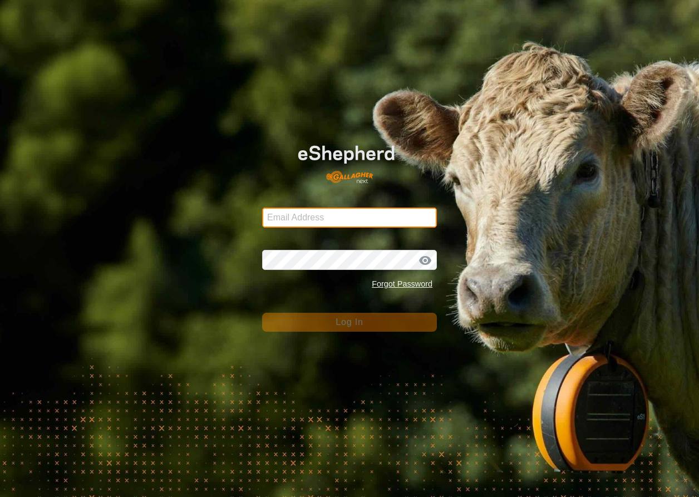
type input "mtrancher39@gmail.com"
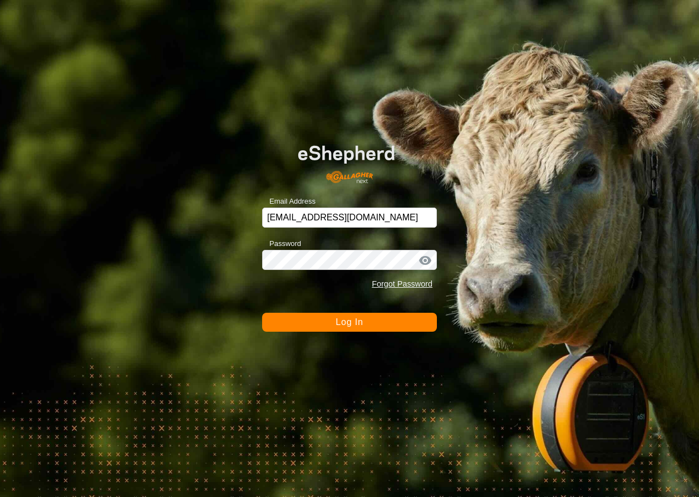
click at [375, 328] on button "Log In" at bounding box center [349, 322] width 175 height 19
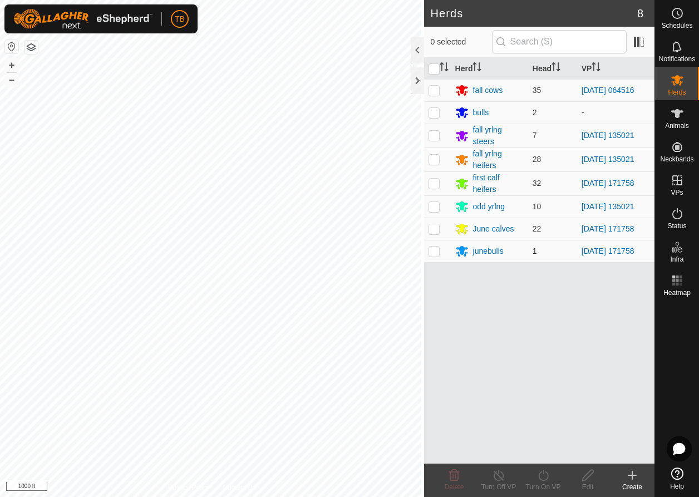
click at [432, 253] on p-checkbox at bounding box center [434, 251] width 11 height 9
checkbox input "true"
click at [541, 477] on icon at bounding box center [544, 475] width 14 height 13
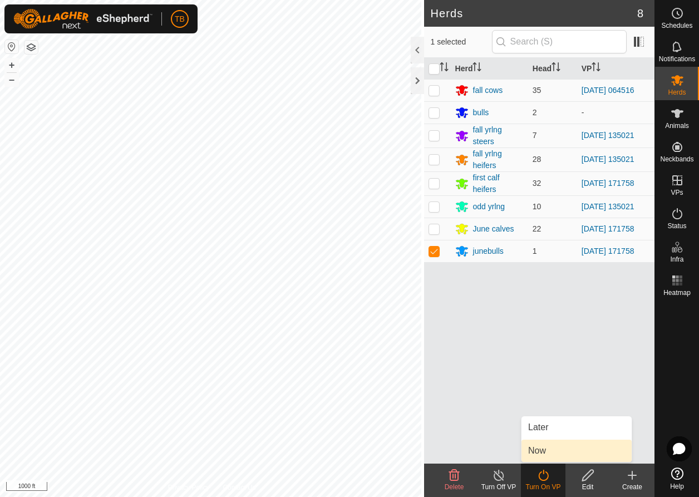
click at [544, 451] on link "Now" at bounding box center [577, 451] width 110 height 22
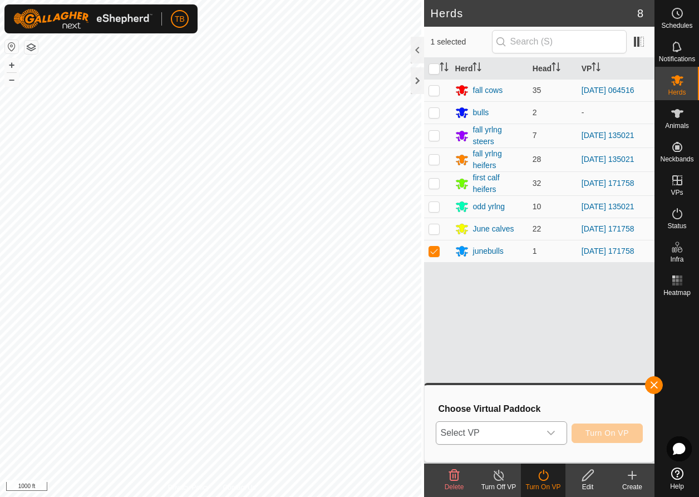
click at [555, 434] on icon "dropdown trigger" at bounding box center [551, 433] width 9 height 9
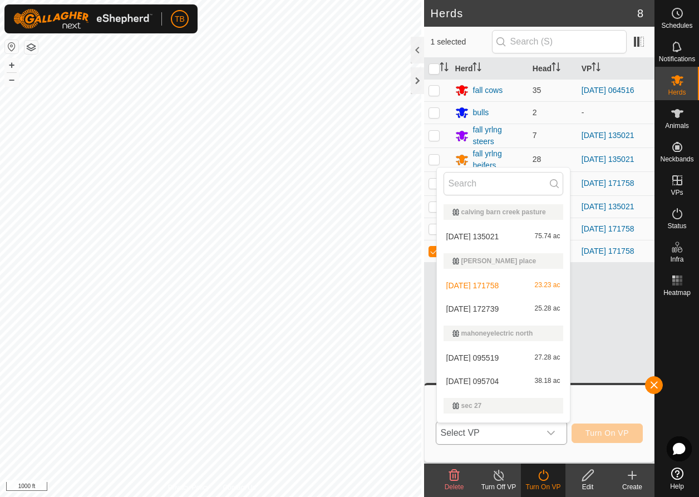
click at [520, 315] on li "2025-08-09 172739 25.28 ac" at bounding box center [503, 309] width 133 height 22
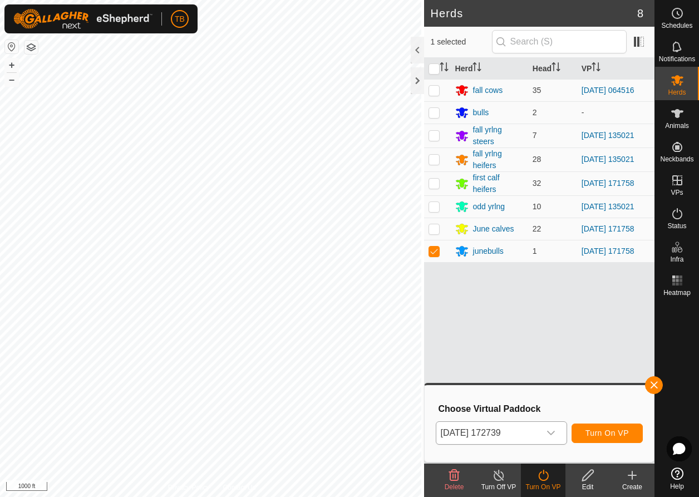
click at [556, 432] on div "dropdown trigger" at bounding box center [551, 433] width 22 height 22
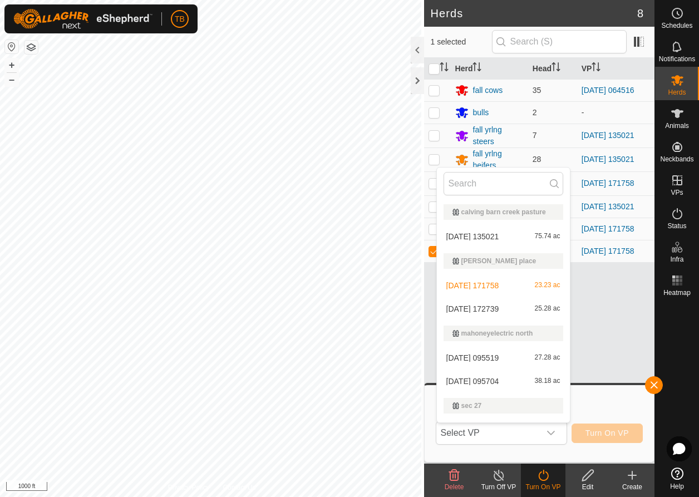
click at [486, 291] on li "2025-08-09 171758 23.23 ac" at bounding box center [503, 286] width 133 height 22
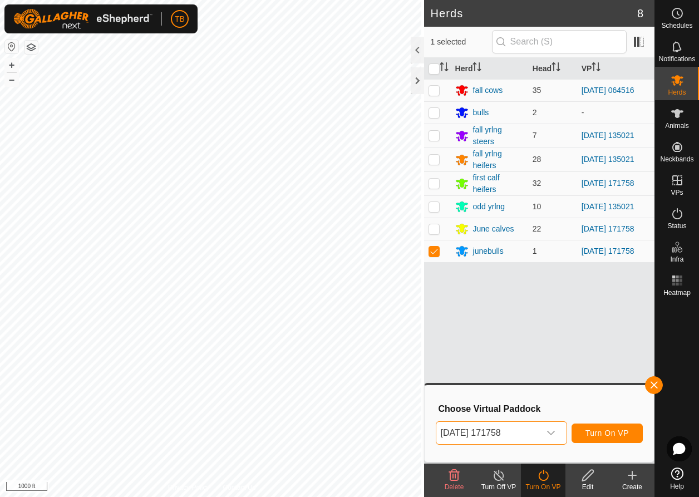
click at [617, 430] on span "Turn On VP" at bounding box center [607, 433] width 43 height 9
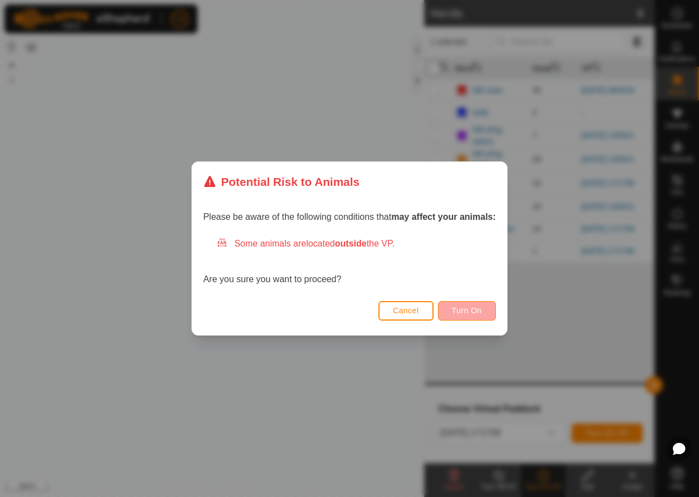
click at [487, 314] on button "Turn On" at bounding box center [467, 310] width 58 height 19
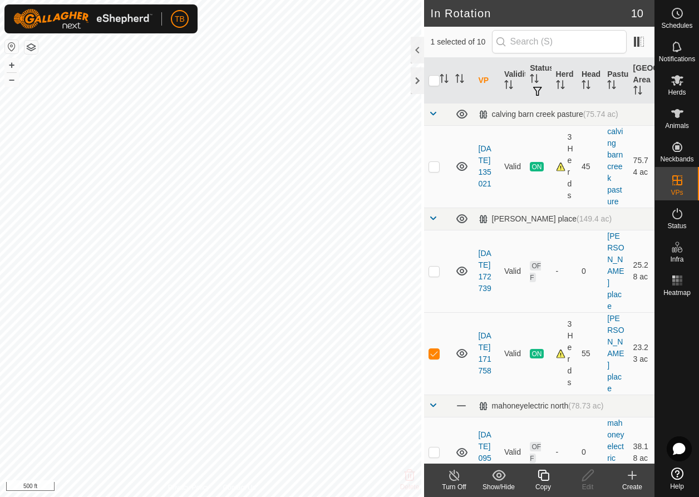
click at [546, 477] on icon at bounding box center [544, 475] width 14 height 13
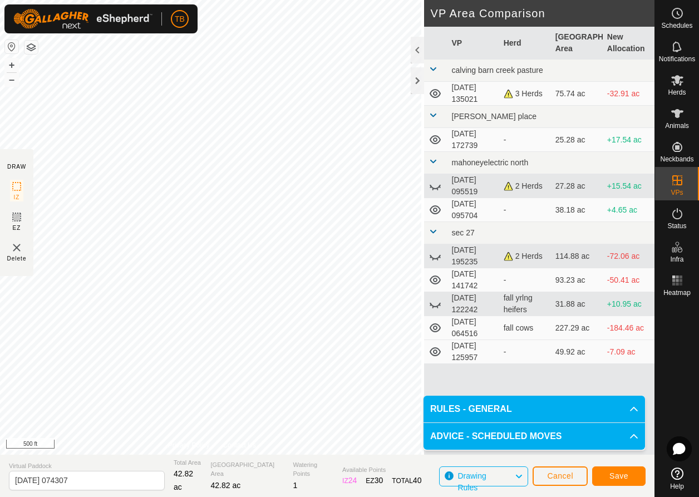
click at [629, 474] on button "Save" at bounding box center [619, 476] width 53 height 19
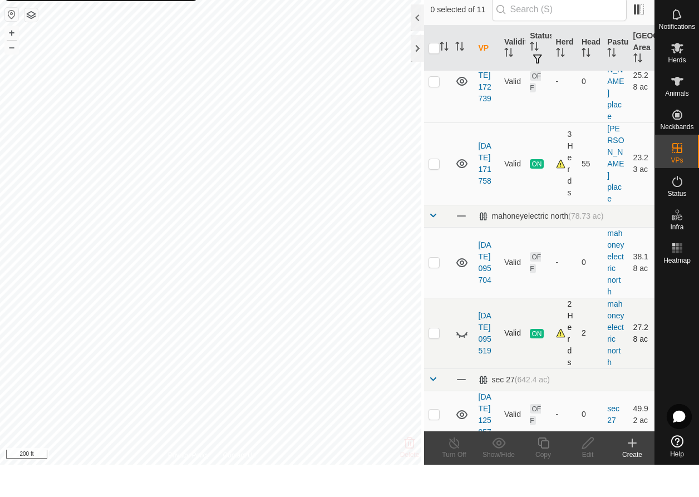
scroll to position [205, 0]
